Goal: Find specific page/section: Find specific page/section

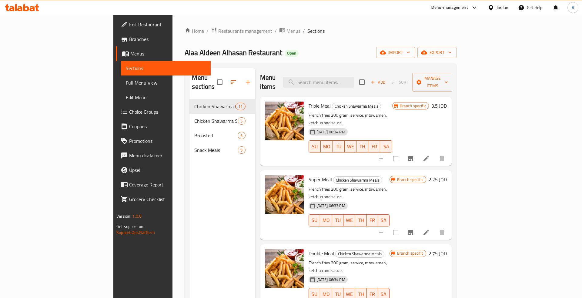
scroll to position [189, 0]
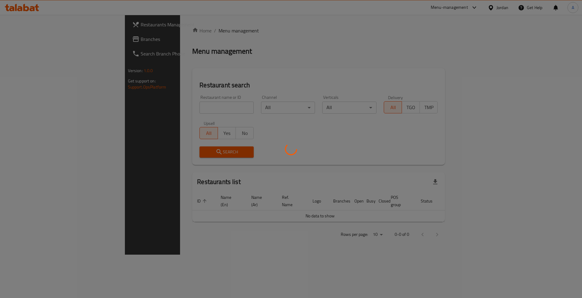
click at [183, 105] on div at bounding box center [291, 149] width 582 height 298
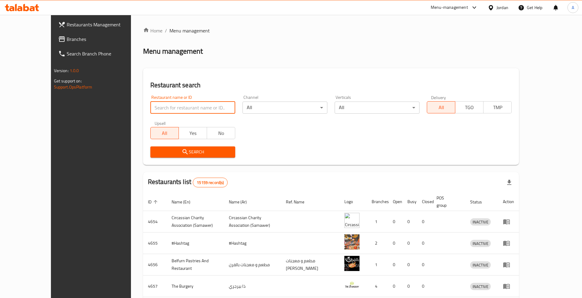
click at [184, 105] on input "search" at bounding box center [192, 107] width 85 height 12
paste input "636161"
click button "Search" at bounding box center [192, 151] width 85 height 11
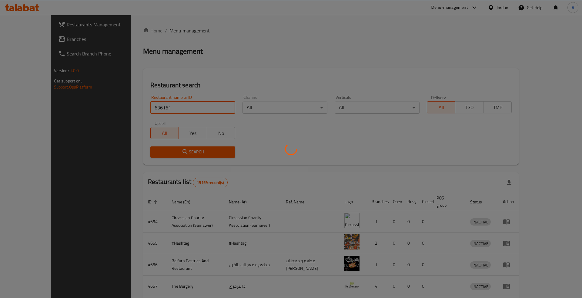
click button "Search" at bounding box center [192, 151] width 85 height 11
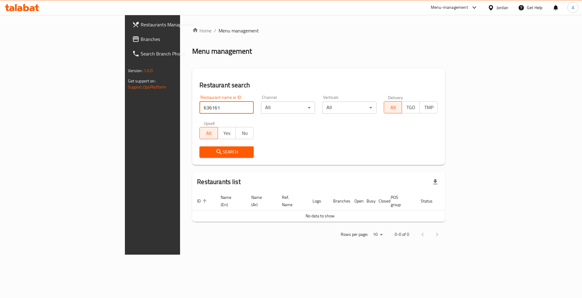
click at [199, 110] on input "636161" at bounding box center [226, 107] width 54 height 12
paste input "max snack"
type input "max snack"
click at [192, 166] on div "Home / Menu management Menu management Restaurant search Restaurant name or ID …" at bounding box center [318, 134] width 253 height 215
click at [199, 156] on button "Search" at bounding box center [226, 151] width 54 height 11
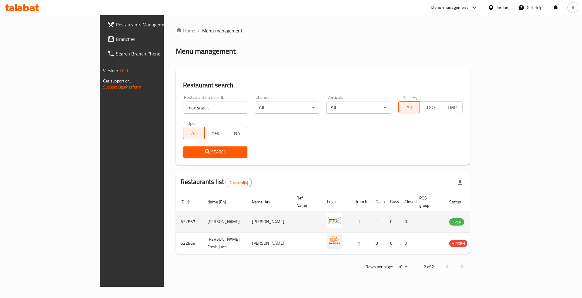
click at [497, 219] on td "enhanced table" at bounding box center [486, 222] width 21 height 22
click at [488, 218] on icon "enhanced table" at bounding box center [484, 221] width 7 height 7
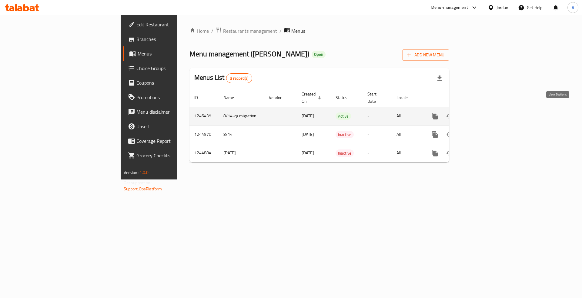
click at [482, 112] on icon "enhanced table" at bounding box center [478, 115] width 7 height 7
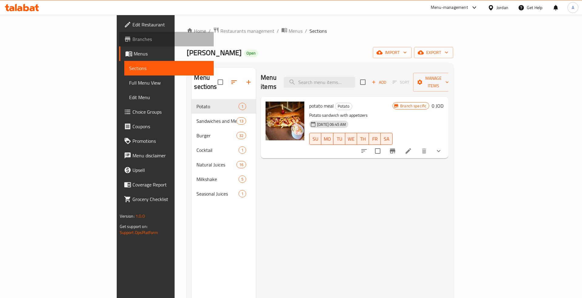
click at [132, 42] on span "Branches" at bounding box center [170, 38] width 77 height 7
